Goal: Transaction & Acquisition: Purchase product/service

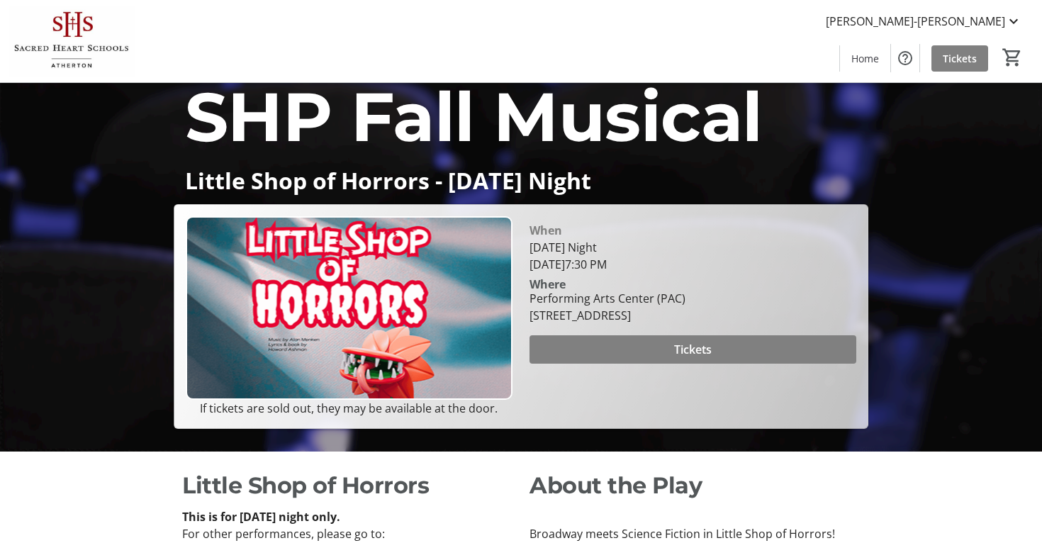
scroll to position [87, 0]
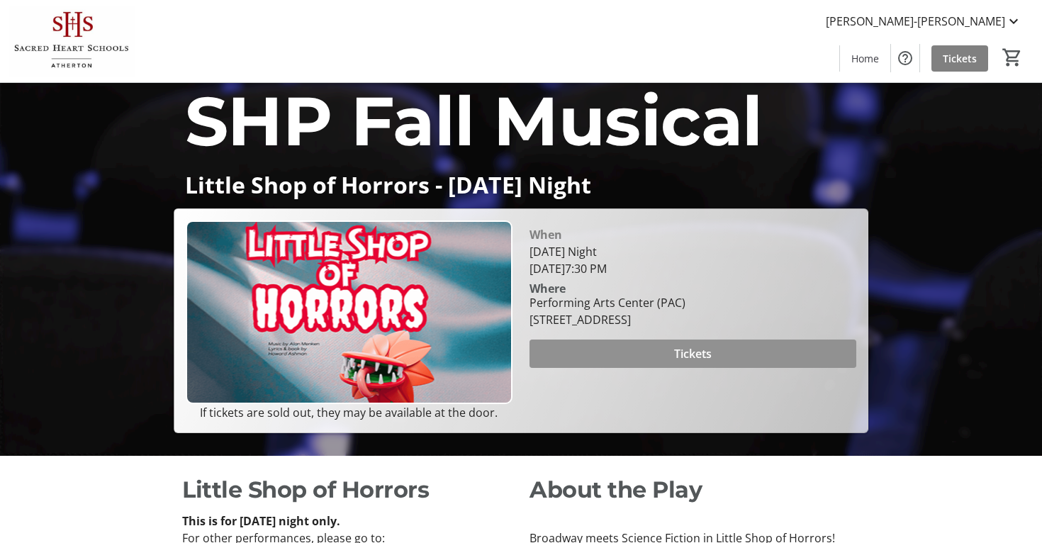
click at [653, 364] on span at bounding box center [692, 354] width 327 height 34
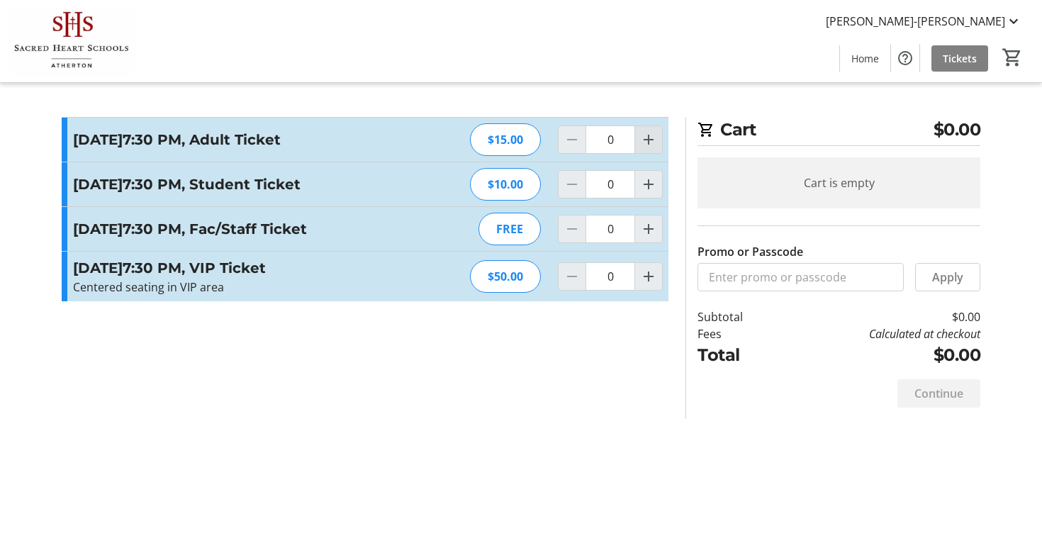
click at [651, 146] on mat-icon "Increment by one" at bounding box center [648, 139] width 17 height 17
type input "2"
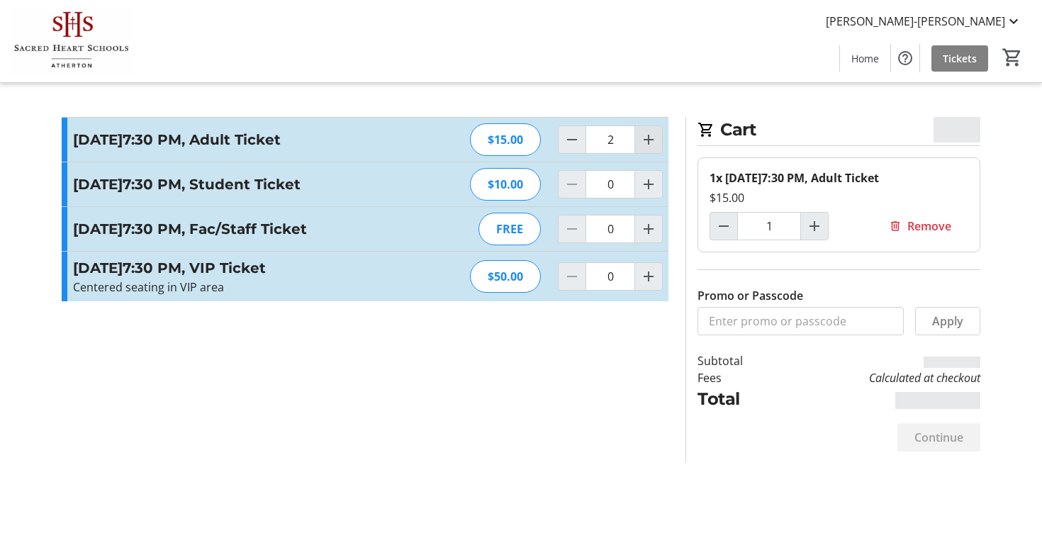
type input "2"
click at [649, 193] on mat-icon "Increment by one" at bounding box center [648, 184] width 17 height 17
type input "2"
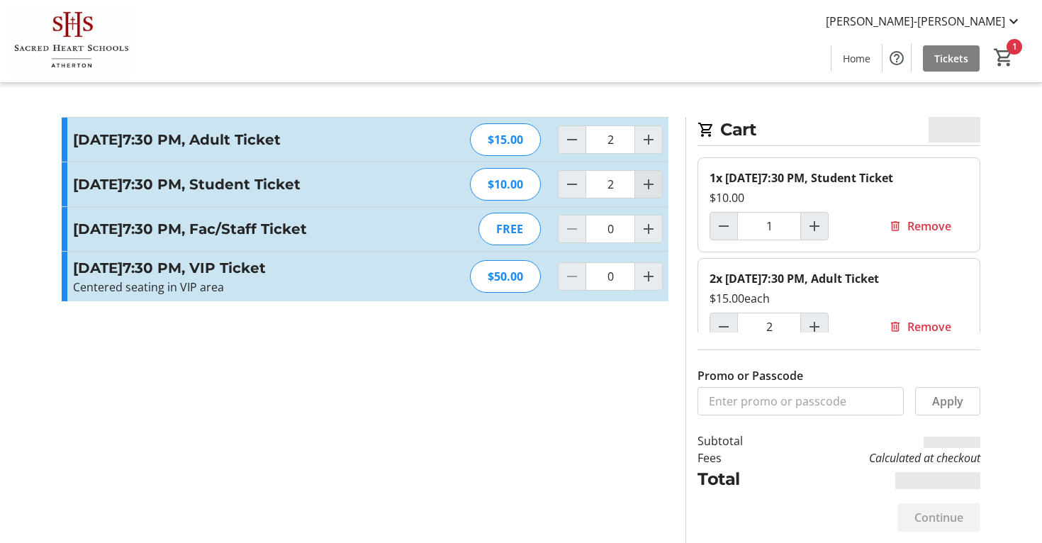
type input "2"
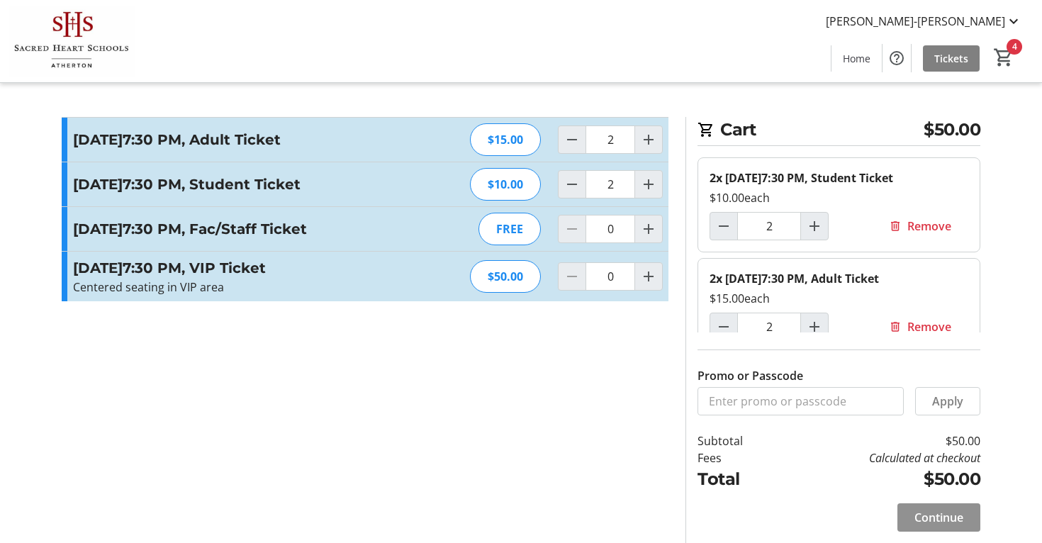
click at [933, 509] on span "Continue" at bounding box center [938, 517] width 49 height 17
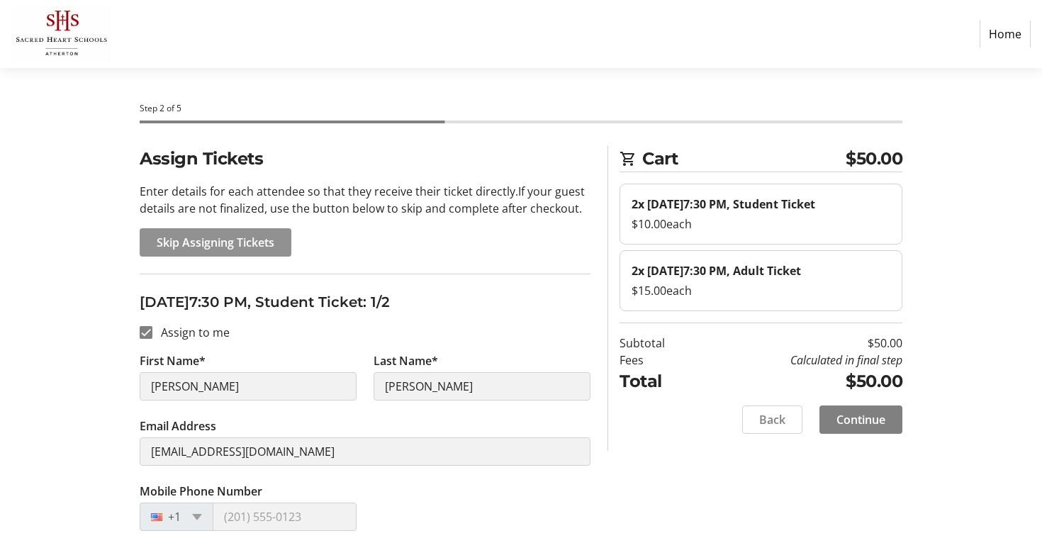
click at [249, 245] on span "Skip Assigning Tickets" at bounding box center [216, 242] width 118 height 17
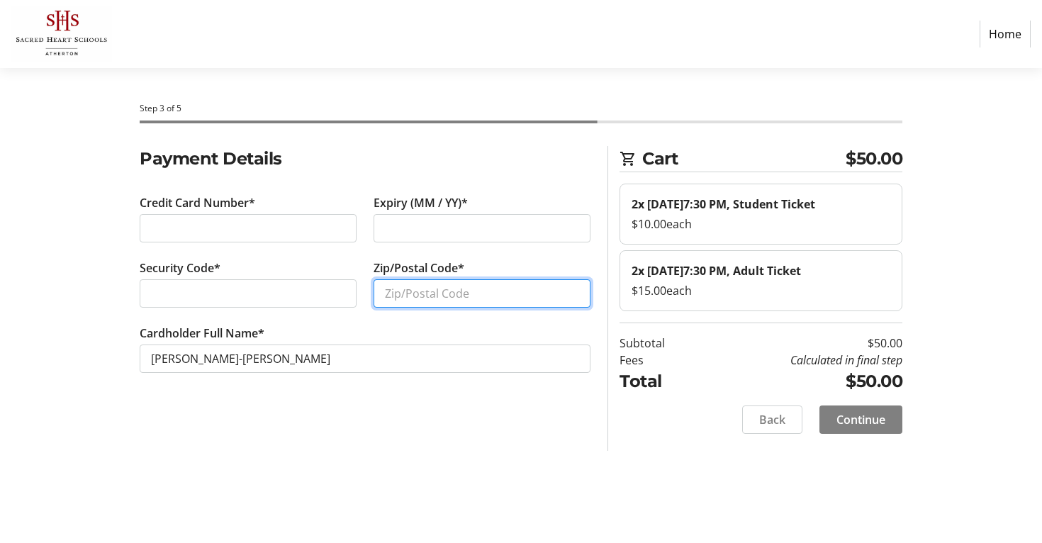
click at [541, 292] on input "Zip/Postal Code*" at bounding box center [481, 293] width 217 height 28
type input "94306"
click at [473, 476] on div "Step 3 of 5 Cart $50.00 2x [DATE]7:30 PM, Student Ticket $10.00 each 2x [DATE]7…" at bounding box center [520, 305] width 935 height 475
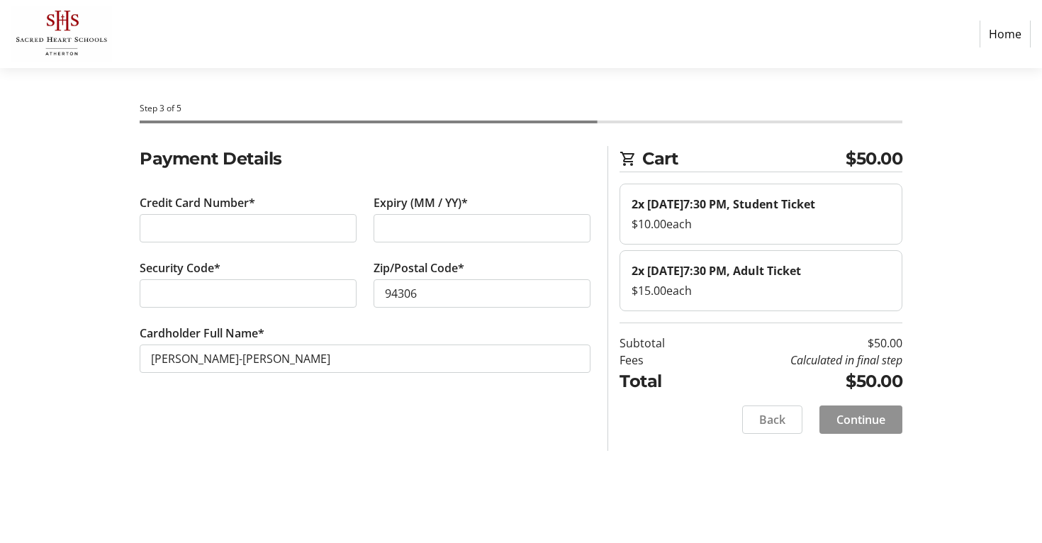
click at [861, 428] on span "Continue" at bounding box center [860, 419] width 49 height 17
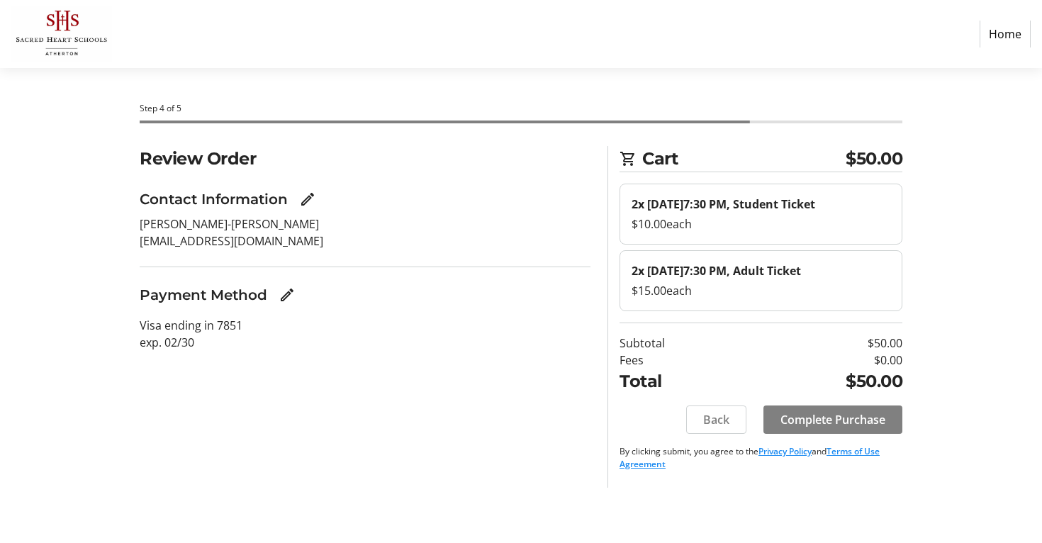
scroll to position [17, 0]
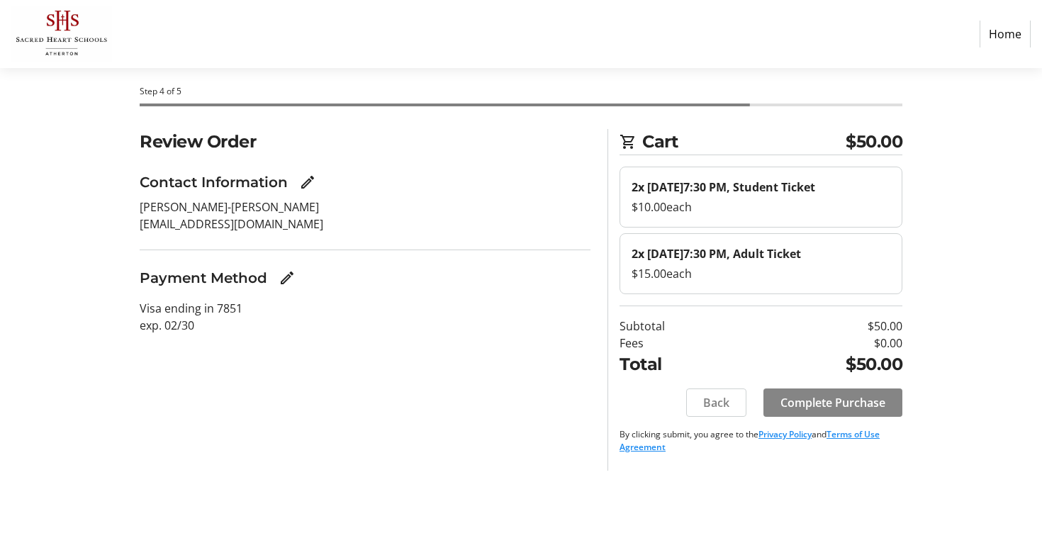
click at [844, 411] on span "Complete Purchase" at bounding box center [832, 402] width 105 height 17
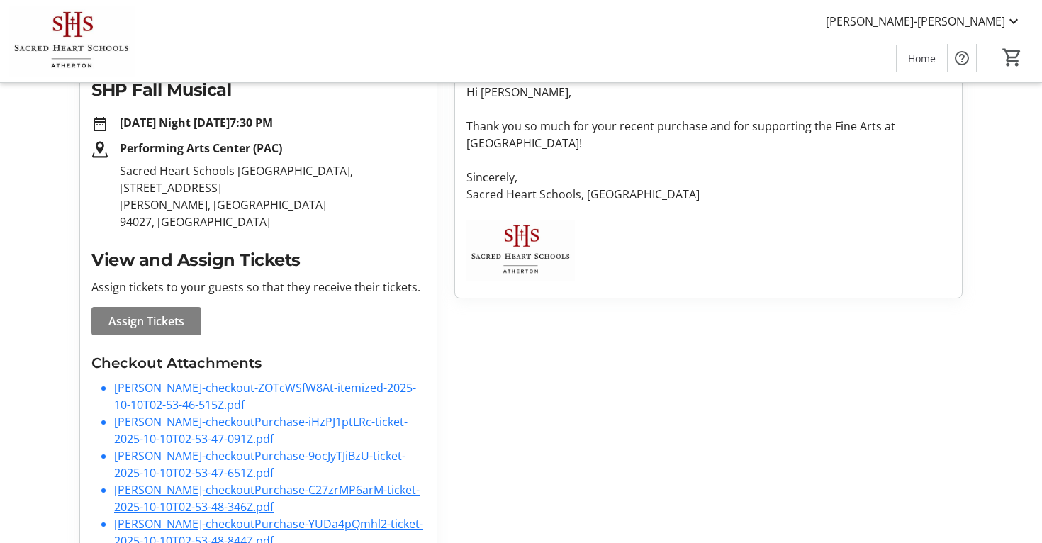
scroll to position [270, 0]
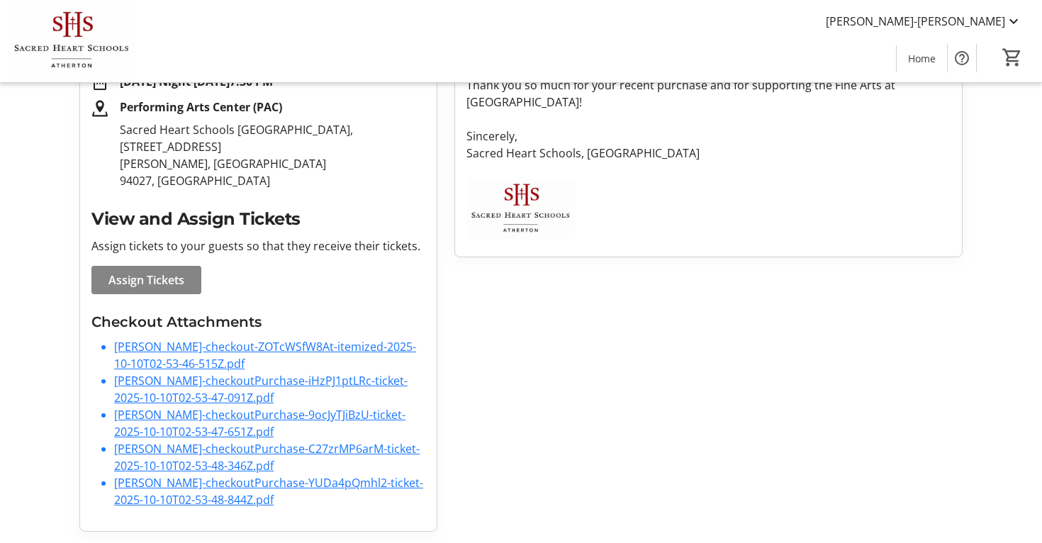
click at [157, 271] on span "Assign Tickets" at bounding box center [146, 279] width 76 height 17
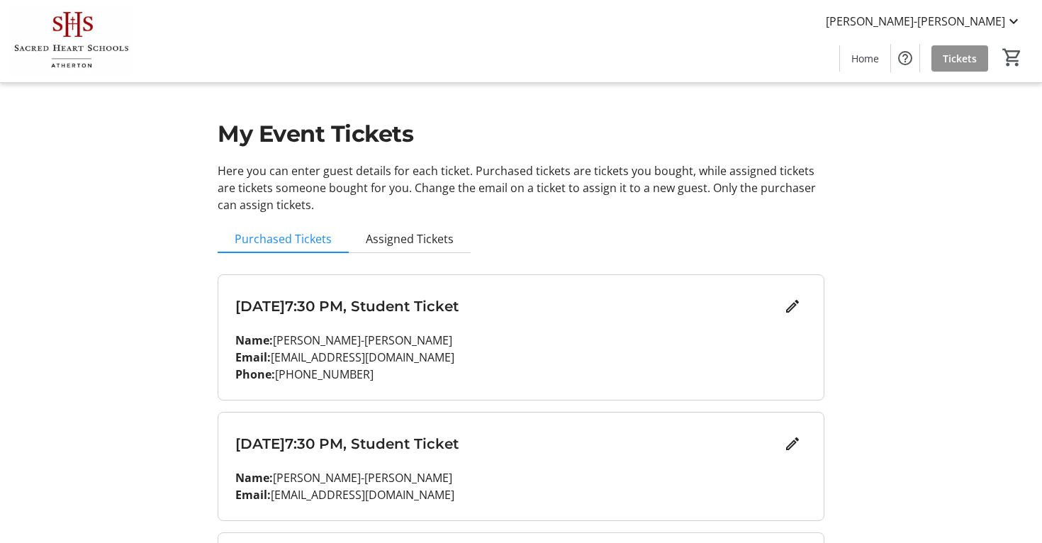
click at [950, 62] on span "Tickets" at bounding box center [960, 58] width 34 height 15
